Goal: Task Accomplishment & Management: Check status

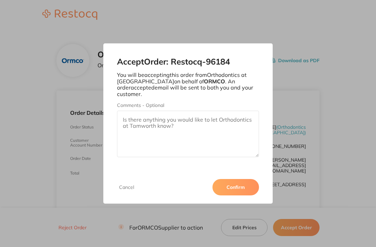
click at [236, 181] on button "Confirm" at bounding box center [235, 187] width 46 height 16
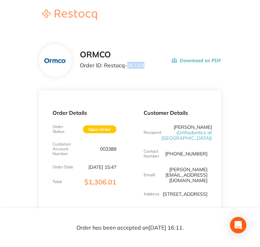
drag, startPoint x: 143, startPoint y: 66, endPoint x: 127, endPoint y: 65, distance: 15.7
click at [127, 65] on div "ORMCO Order ID: Restocq- 96184 Download as PDF" at bounding box center [150, 60] width 141 height 21
copy p "96184"
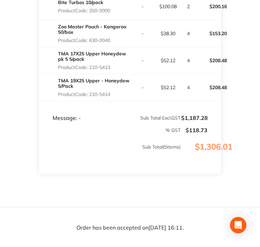
scroll to position [158, 0]
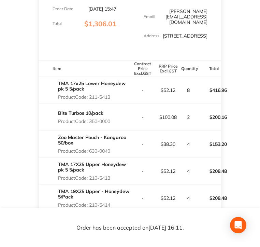
copy p "211-5413"
drag, startPoint x: 117, startPoint y: 101, endPoint x: 91, endPoint y: 101, distance: 26.0
click at [91, 100] on p "Product Code: 211-5413" at bounding box center [94, 96] width 72 height 5
copy p "50-0000"
copy p "350-0000"
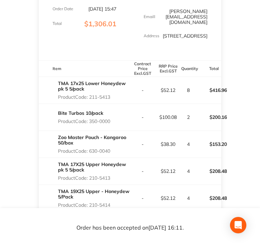
drag, startPoint x: 116, startPoint y: 127, endPoint x: 91, endPoint y: 127, distance: 25.6
click at [91, 127] on div "Bite Turbos 10/pack Product Code: 350-0000" at bounding box center [84, 117] width 91 height 19
copy p "630-0040"
drag, startPoint x: 108, startPoint y: 156, endPoint x: 91, endPoint y: 156, distance: 17.1
click at [91, 154] on p "Product Code: 630-0040" at bounding box center [94, 150] width 72 height 5
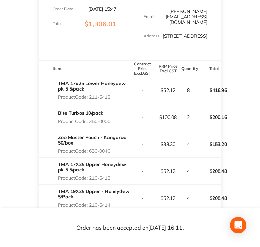
copy p "210-5413"
drag, startPoint x: 101, startPoint y: 183, endPoint x: 91, endPoint y: 184, distance: 10.7
click at [91, 181] on p "Product Code: 210-5413" at bounding box center [94, 177] width 72 height 5
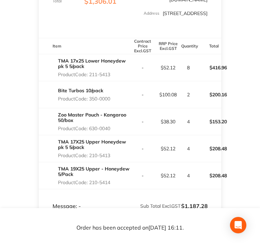
scroll to position [192, 0]
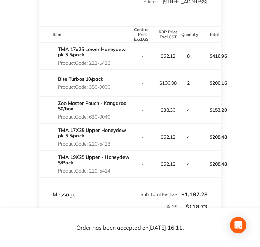
copy p "210-5414"
drag, startPoint x: 121, startPoint y: 177, endPoint x: 91, endPoint y: 178, distance: 29.4
click at [91, 174] on p "Product Code: 210-5414" at bounding box center [94, 170] width 72 height 5
